Goal: Browse casually: Explore the website without a specific task or goal

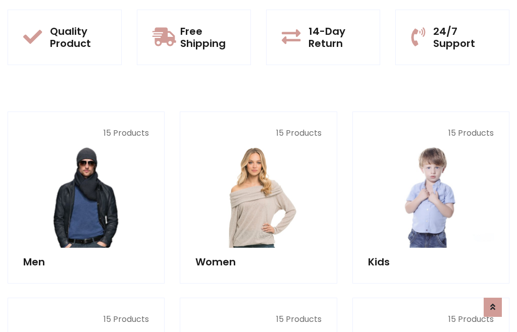
scroll to position [51, 0]
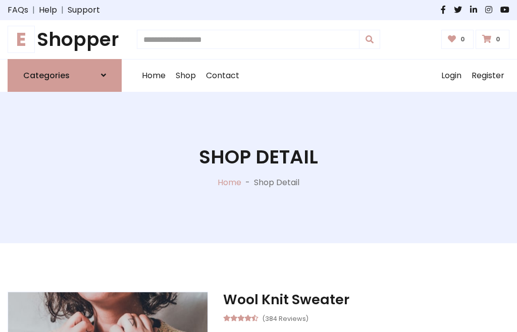
click at [65, 39] on h1 "E Shopper" at bounding box center [65, 39] width 114 height 23
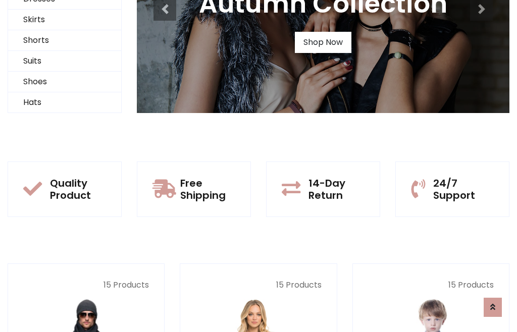
scroll to position [97, 0]
